Goal: Task Accomplishment & Management: Manage account settings

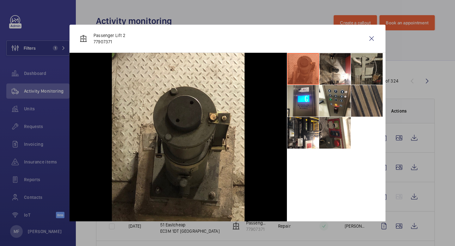
scroll to position [280, 0]
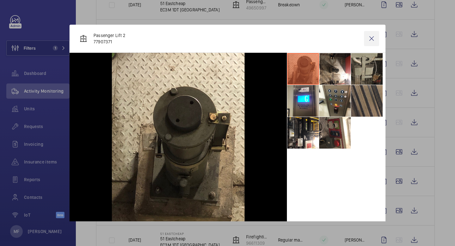
click at [372, 39] on wm-front-icon-button at bounding box center [371, 38] width 15 height 15
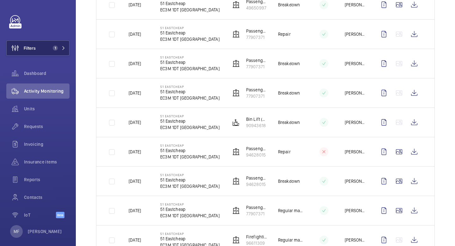
click at [67, 45] on button "Filters 1" at bounding box center [37, 47] width 63 height 15
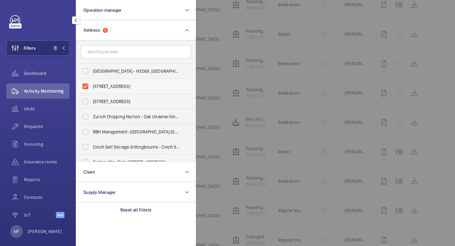
click at [86, 86] on label "[STREET_ADDRESS]" at bounding box center [131, 86] width 110 height 15
click at [86, 86] on input "[STREET_ADDRESS]" at bounding box center [85, 86] width 13 height 13
checkbox input "false"
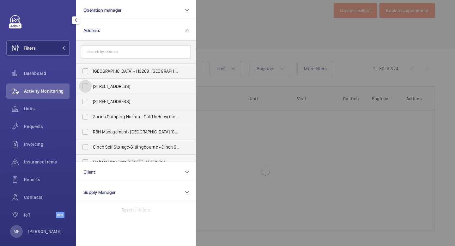
scroll to position [12, 0]
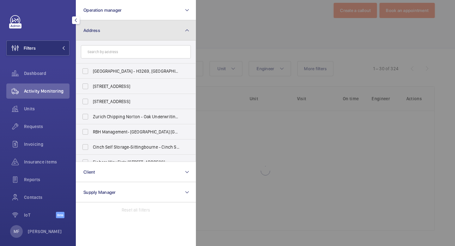
click at [166, 31] on button "Address" at bounding box center [136, 30] width 120 height 20
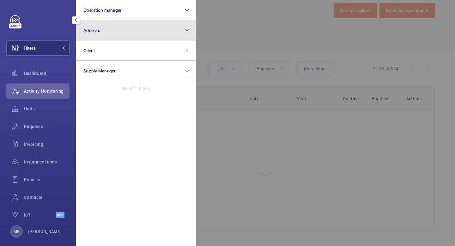
click at [166, 31] on button "Address" at bounding box center [136, 30] width 120 height 20
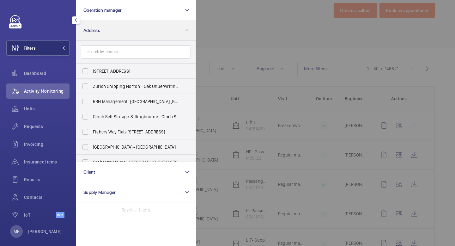
scroll to position [280, 0]
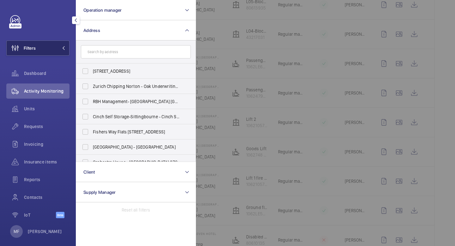
click at [62, 51] on button "Filters" at bounding box center [37, 47] width 63 height 15
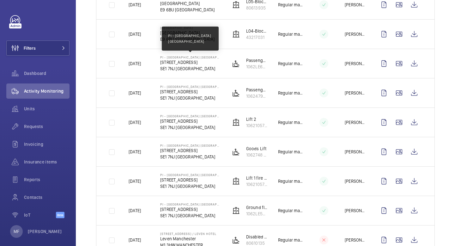
scroll to position [0, 0]
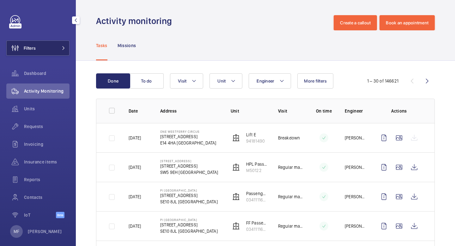
click at [35, 51] on span "Filters" at bounding box center [30, 48] width 12 height 6
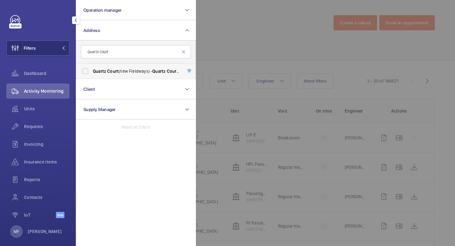
type input "Quartz Court"
click at [87, 72] on label "Quartz Court (new Fieldways) - [GEOGRAPHIC_DATA] (new Fieldways), [GEOGRAPHIC_D…" at bounding box center [131, 71] width 110 height 15
click at [87, 72] on input "Quartz Court (new Fieldways) - [GEOGRAPHIC_DATA] (new Fieldways), [GEOGRAPHIC_D…" at bounding box center [85, 71] width 13 height 13
checkbox input "true"
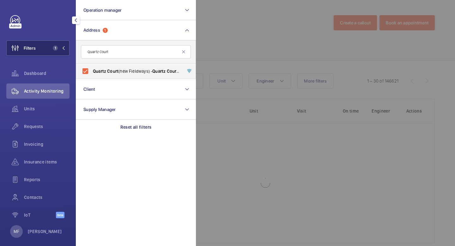
click at [66, 51] on button "Filters 1" at bounding box center [37, 47] width 63 height 15
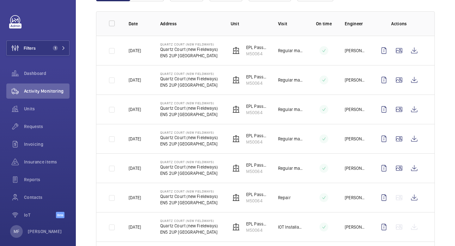
scroll to position [91, 0]
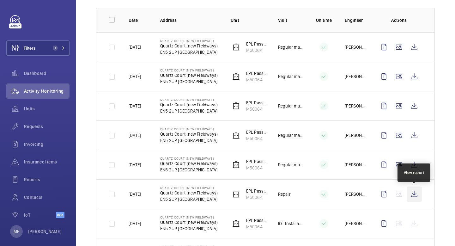
click at [416, 195] on wm-front-icon-button at bounding box center [414, 193] width 15 height 15
click at [32, 129] on span "Requests" at bounding box center [47, 126] width 46 height 6
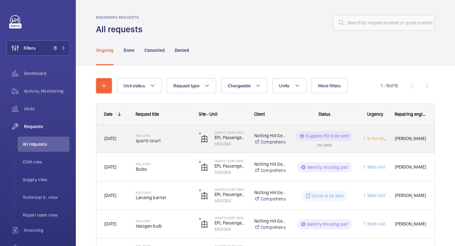
click at [342, 136] on p "Supplier PO to be sent" at bounding box center [327, 136] width 43 height 6
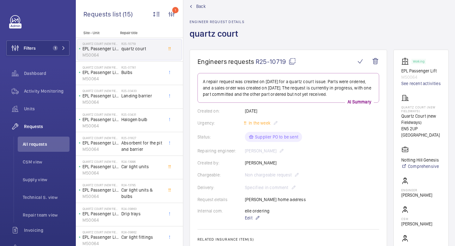
scroll to position [12, 0]
click at [292, 60] on mat-icon at bounding box center [293, 61] width 8 height 8
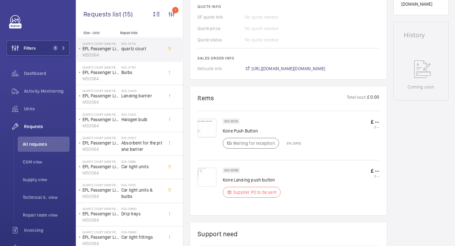
scroll to position [284, 0]
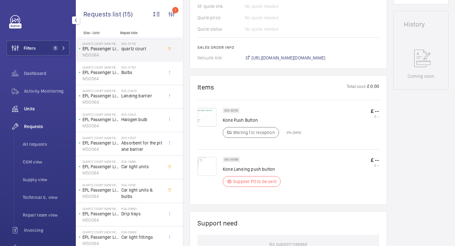
click at [40, 109] on span "Units" at bounding box center [47, 109] width 46 height 6
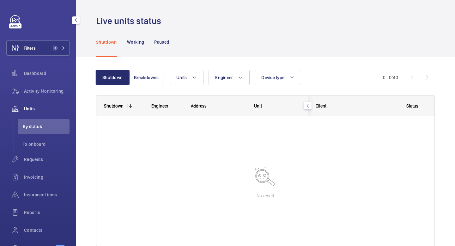
click at [32, 125] on span "By status" at bounding box center [46, 126] width 47 height 6
click at [32, 114] on div "Units" at bounding box center [37, 108] width 63 height 15
click at [29, 102] on div "Units" at bounding box center [37, 108] width 63 height 15
click at [40, 93] on span "Activity Monitoring" at bounding box center [47, 91] width 46 height 6
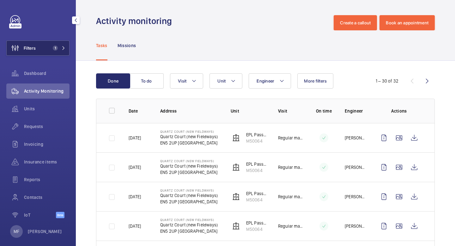
click at [39, 50] on button "Filters 1" at bounding box center [37, 47] width 63 height 15
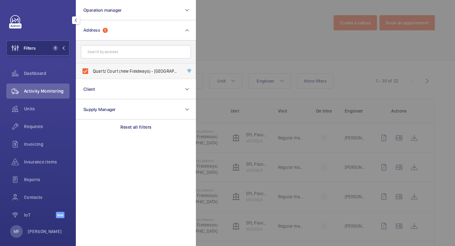
click at [87, 74] on label "Quartz Court (new Fieldways) - [GEOGRAPHIC_DATA] (new Fieldways), [GEOGRAPHIC_D…" at bounding box center [131, 71] width 110 height 15
click at [87, 74] on input "Quartz Court (new Fieldways) - [GEOGRAPHIC_DATA] (new Fieldways), [GEOGRAPHIC_D…" at bounding box center [85, 71] width 13 height 13
checkbox input "false"
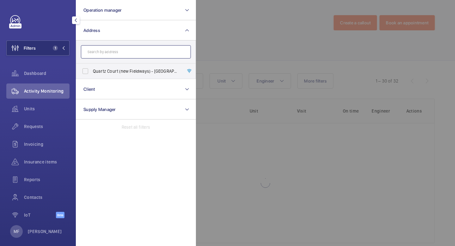
click at [119, 52] on input "text" at bounding box center [136, 51] width 110 height 13
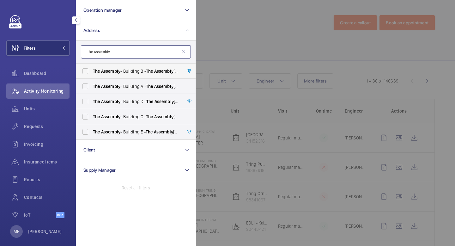
type input "the Assembly"
click at [88, 70] on label "The Assembly - Building [STREET_ADDRESS]" at bounding box center [131, 71] width 110 height 15
click at [88, 70] on input "The Assembly - Building [STREET_ADDRESS]" at bounding box center [85, 71] width 13 height 13
checkbox input "true"
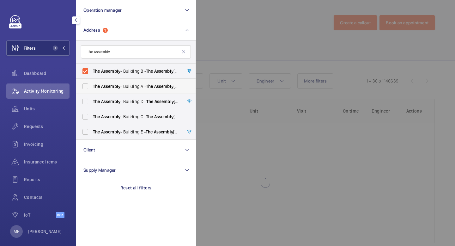
click at [86, 84] on label "The Assembly - Building A - [STREET_ADDRESS]" at bounding box center [131, 86] width 110 height 15
click at [86, 84] on input "The Assembly - Building A - [STREET_ADDRESS]" at bounding box center [85, 86] width 13 height 13
checkbox input "true"
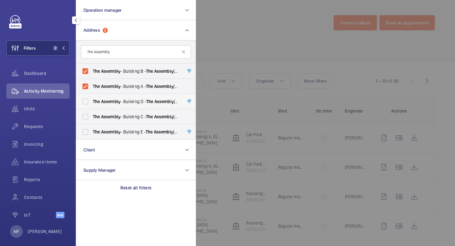
click at [86, 100] on label "The Assembly - Building D - [GEOGRAPHIC_DATA][STREET_ADDRESS]" at bounding box center [131, 101] width 110 height 15
click at [86, 100] on input "The Assembly - Building D - [GEOGRAPHIC_DATA][STREET_ADDRESS]" at bounding box center [85, 101] width 13 height 13
checkbox input "true"
click at [85, 118] on label "The Assembly - Building [STREET_ADDRESS]" at bounding box center [131, 116] width 110 height 15
click at [85, 118] on input "The Assembly - Building [STREET_ADDRESS]" at bounding box center [85, 116] width 13 height 13
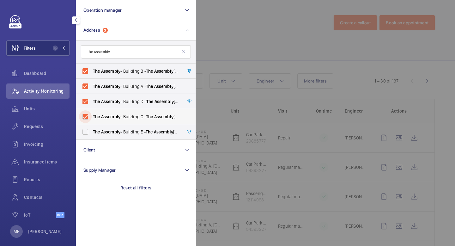
checkbox input "true"
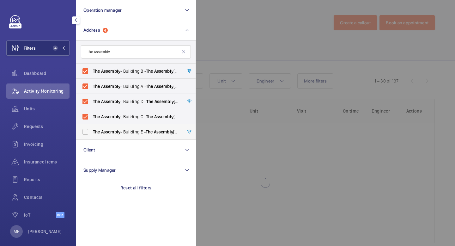
click at [86, 133] on label "The Assembly - Building E - [GEOGRAPHIC_DATA][STREET_ADDRESS]" at bounding box center [131, 131] width 110 height 15
click at [86, 133] on input "The Assembly - Building E - [GEOGRAPHIC_DATA][STREET_ADDRESS]" at bounding box center [85, 131] width 13 height 13
checkbox input "true"
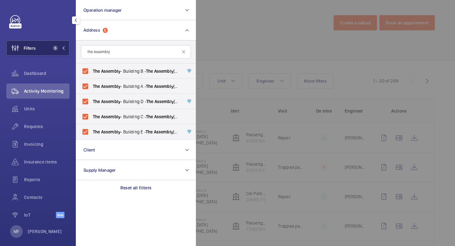
click at [64, 47] on mat-icon at bounding box center [64, 48] width 4 height 4
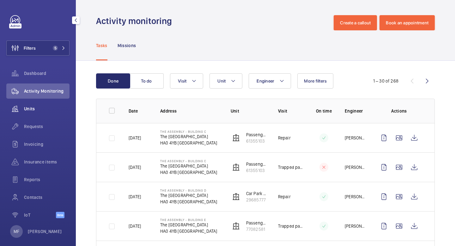
click at [30, 109] on span "Units" at bounding box center [47, 109] width 46 height 6
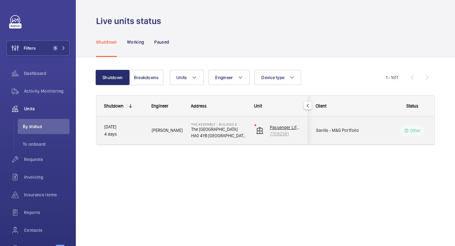
click at [281, 128] on p "Passenger Lift 1" at bounding box center [285, 127] width 30 height 6
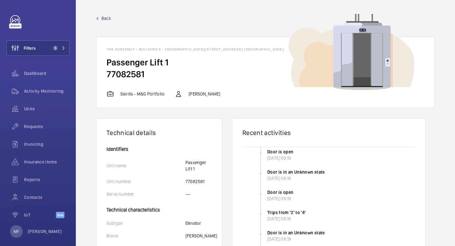
click at [107, 19] on span "Back" at bounding box center [105, 18] width 9 height 6
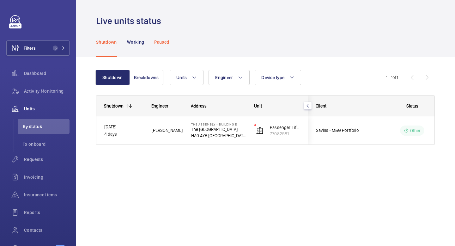
click at [165, 42] on p "Paused" at bounding box center [161, 42] width 15 height 6
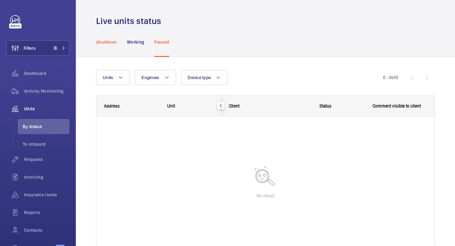
click at [107, 43] on p "Shutdown" at bounding box center [106, 42] width 21 height 6
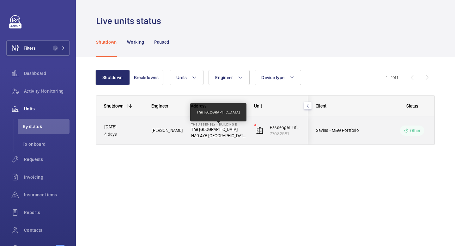
click at [224, 129] on p "The [GEOGRAPHIC_DATA]" at bounding box center [218, 129] width 55 height 6
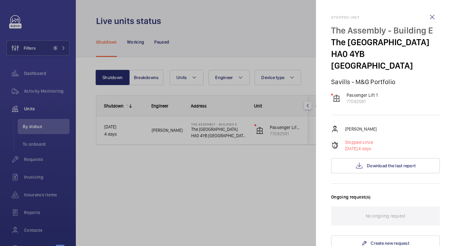
click at [224, 129] on div at bounding box center [227, 123] width 455 height 246
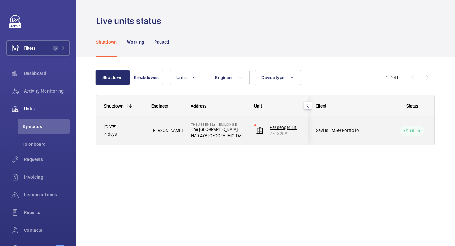
click at [281, 127] on p "Passenger Lift 1" at bounding box center [285, 127] width 30 height 6
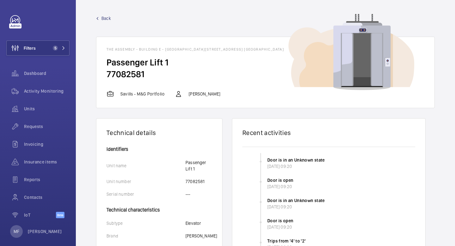
click at [113, 19] on link "Back" at bounding box center [265, 18] width 339 height 6
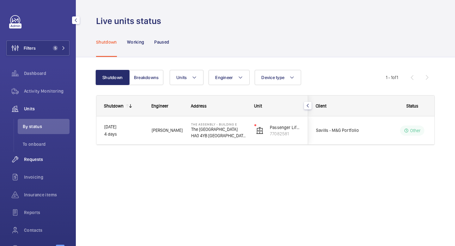
click at [38, 158] on span "Requests" at bounding box center [47, 159] width 46 height 6
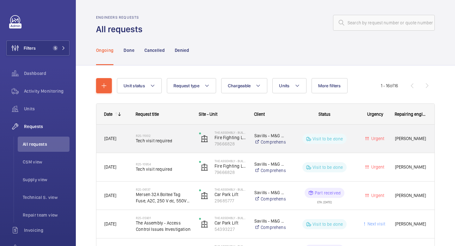
click at [329, 141] on p "Visit to be done" at bounding box center [328, 139] width 31 height 6
